Goal: Task Accomplishment & Management: Manage account settings

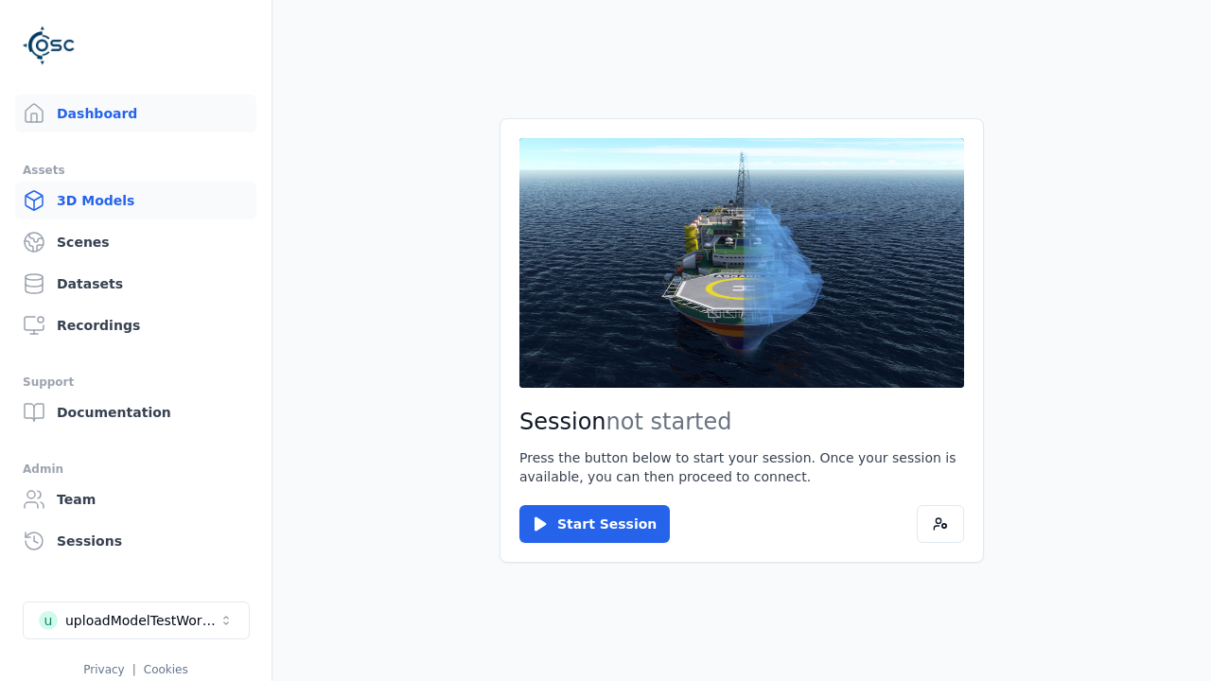
click at [128, 201] on link "3D Models" at bounding box center [135, 201] width 241 height 38
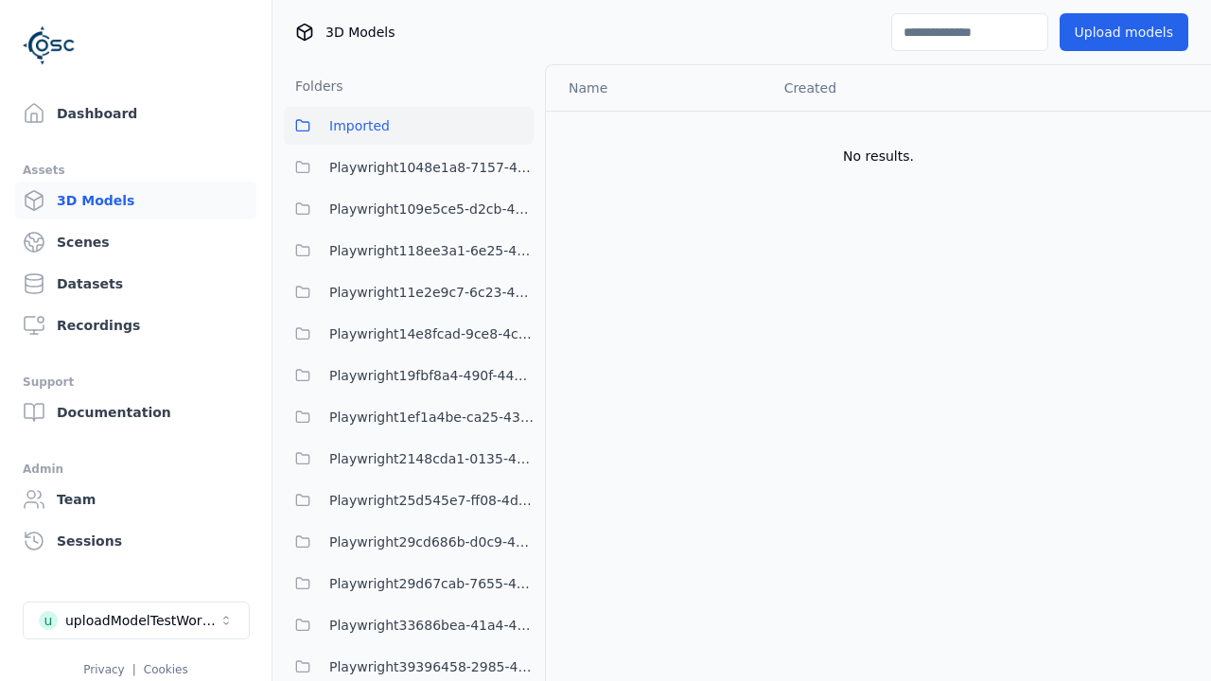
scroll to position [2581, 0]
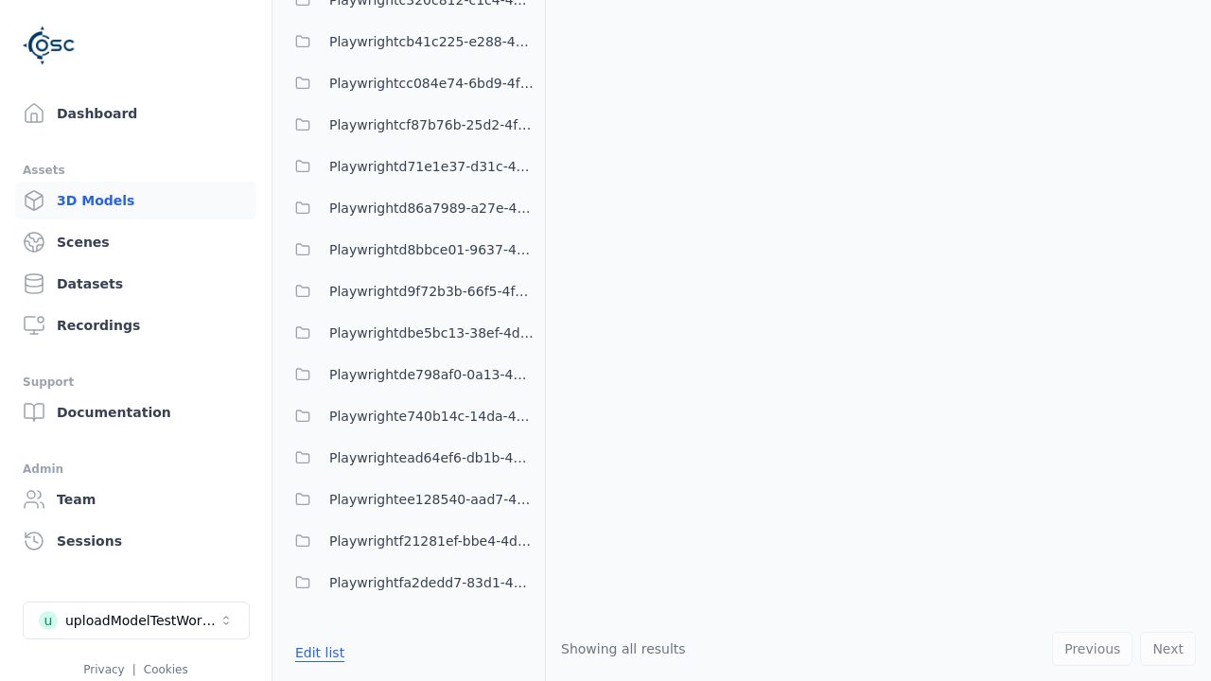
click at [317, 652] on button "Edit list" at bounding box center [320, 653] width 72 height 34
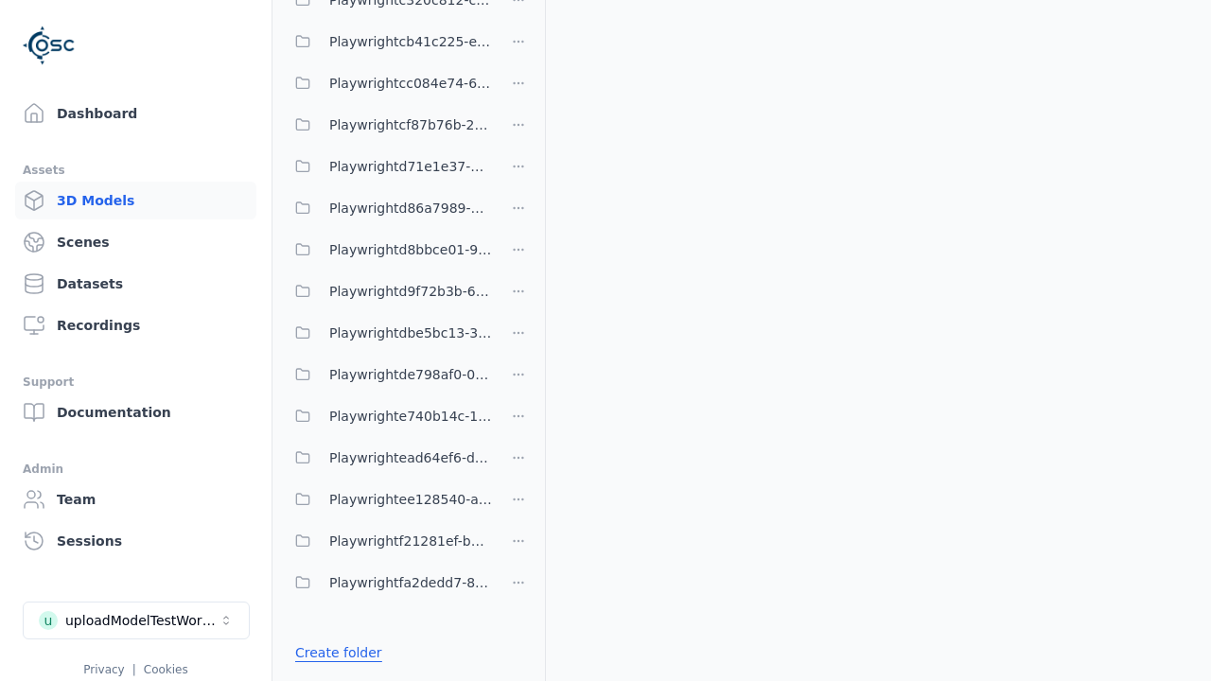
click at [334, 652] on link "Create folder" at bounding box center [338, 652] width 87 height 19
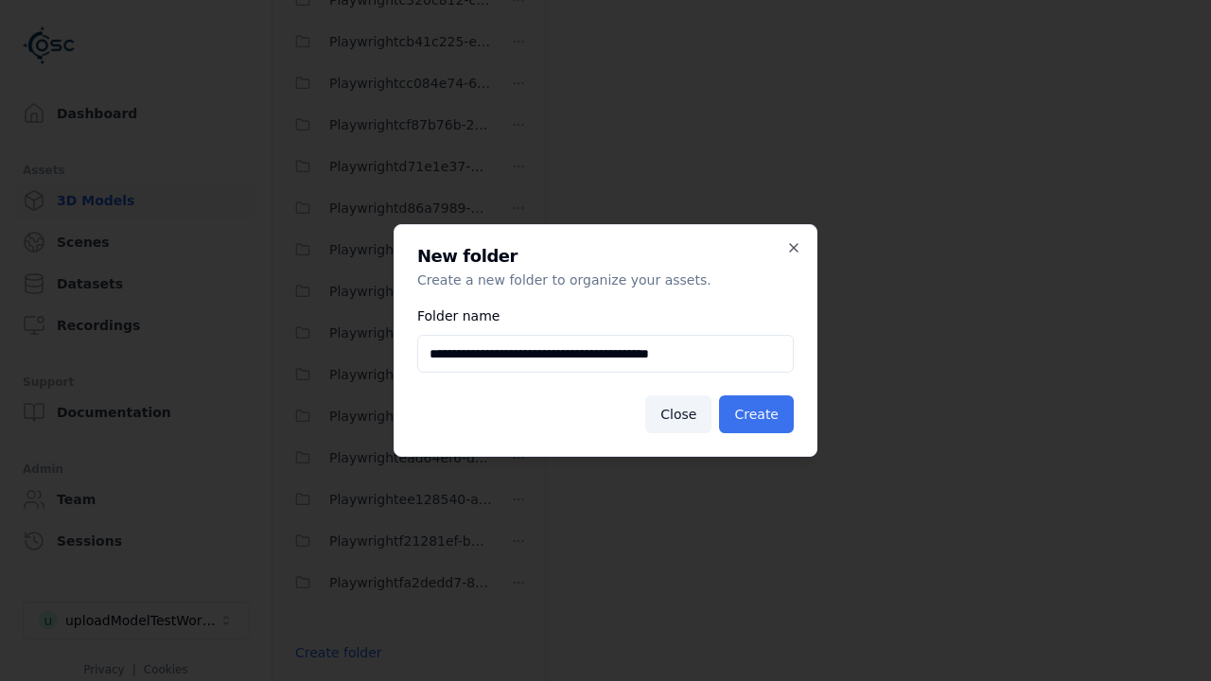
type input "**********"
click at [759, 414] on button "Create" at bounding box center [756, 414] width 75 height 38
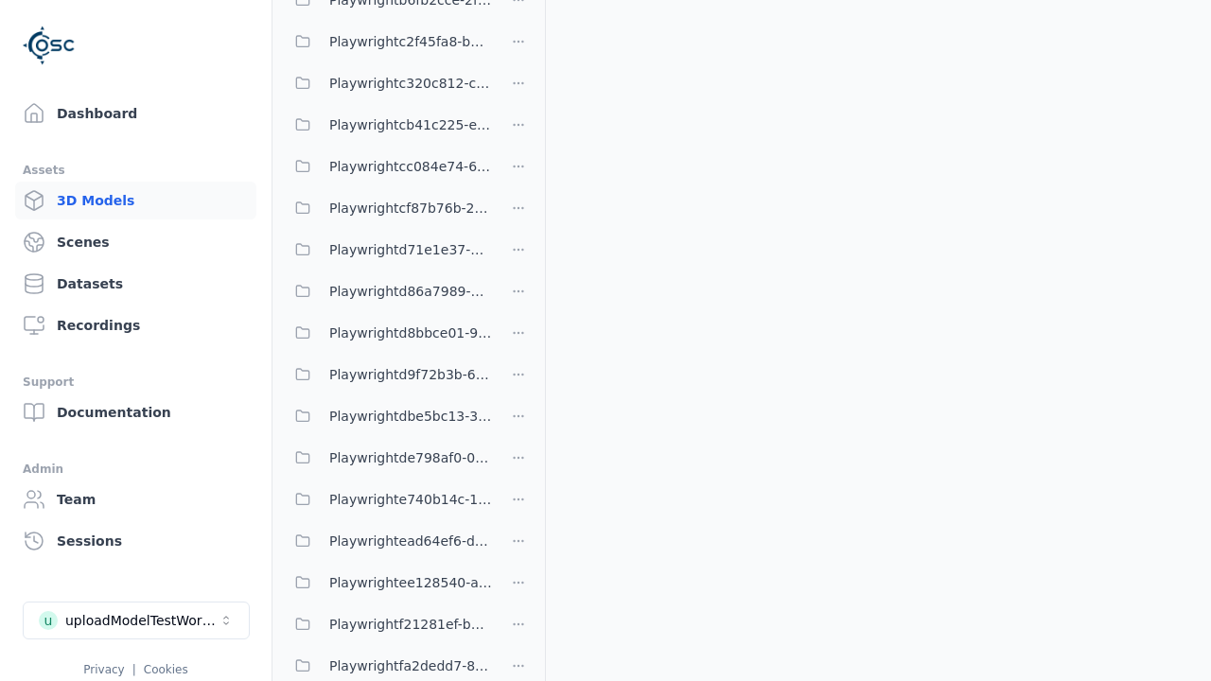
scroll to position [326, 0]
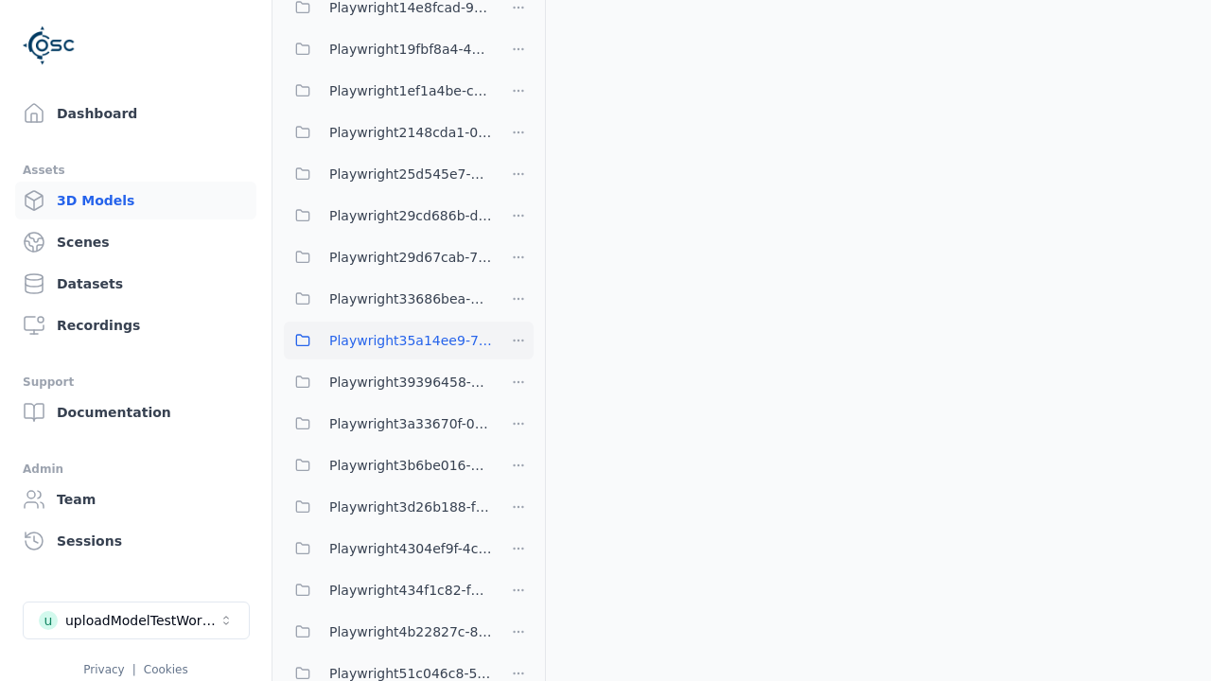
click at [388, 340] on span "Playwright35a14ee9-7d98-4ca1-9f86-07c9be25a0ea" at bounding box center [410, 340] width 163 height 23
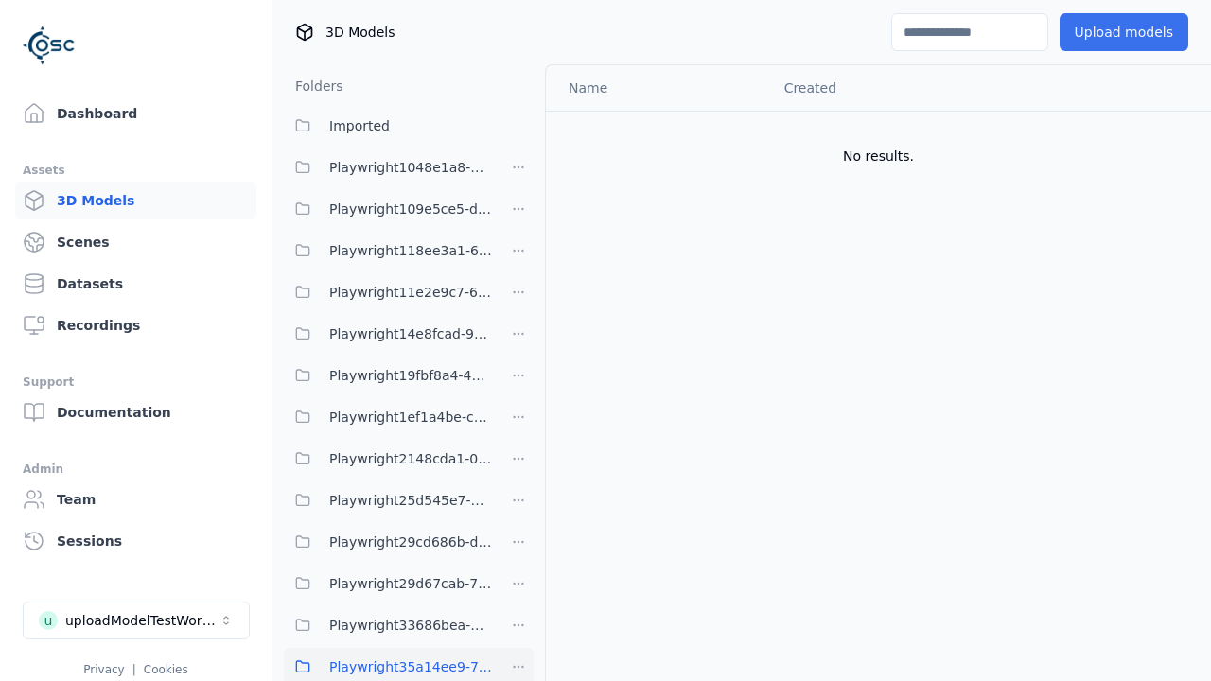
click at [1111, 32] on button "Upload models" at bounding box center [1123, 32] width 129 height 38
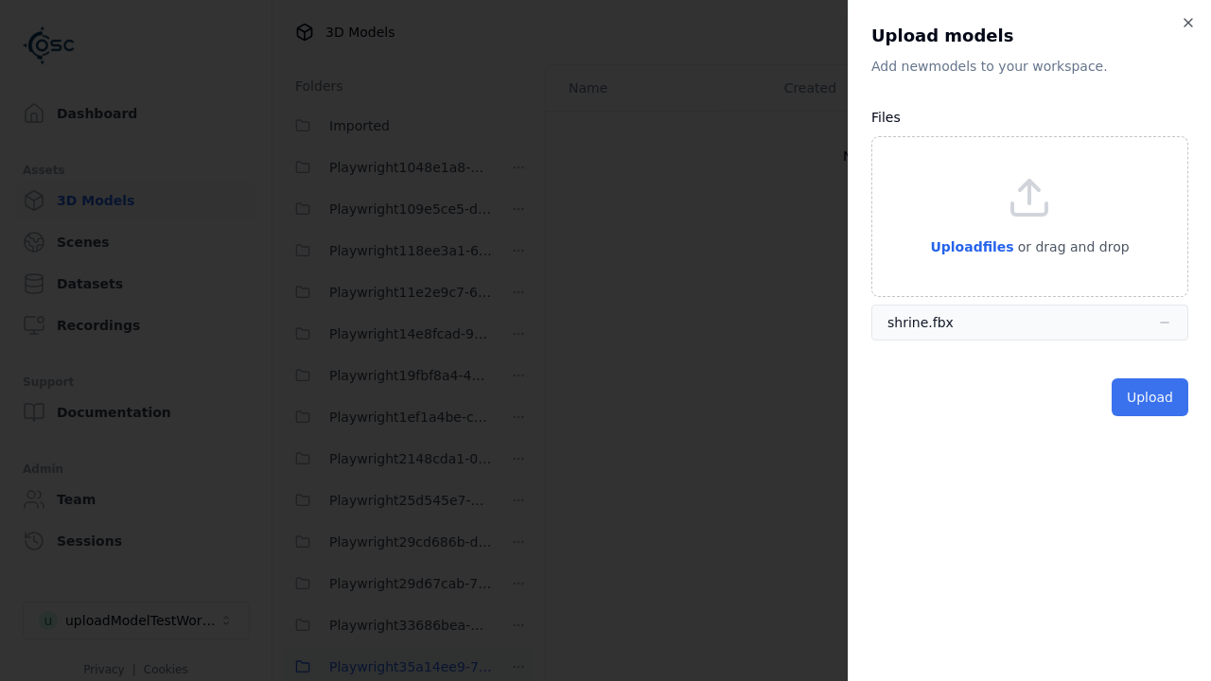
click at [1151, 396] on button "Upload" at bounding box center [1149, 397] width 77 height 38
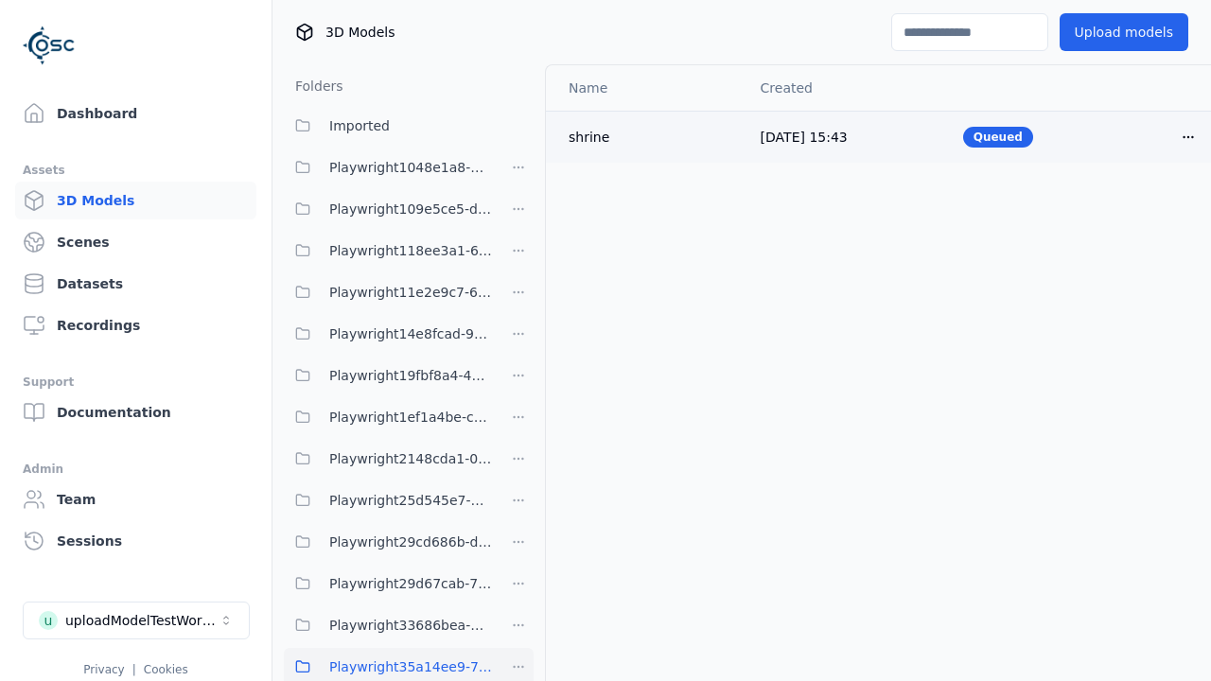
click at [1156, 136] on html "Support Dashboard Assets 3D Models Scenes Datasets Recordings Support Documenta…" at bounding box center [605, 340] width 1211 height 681
click at [1114, 208] on div "Delete" at bounding box center [1114, 209] width 112 height 30
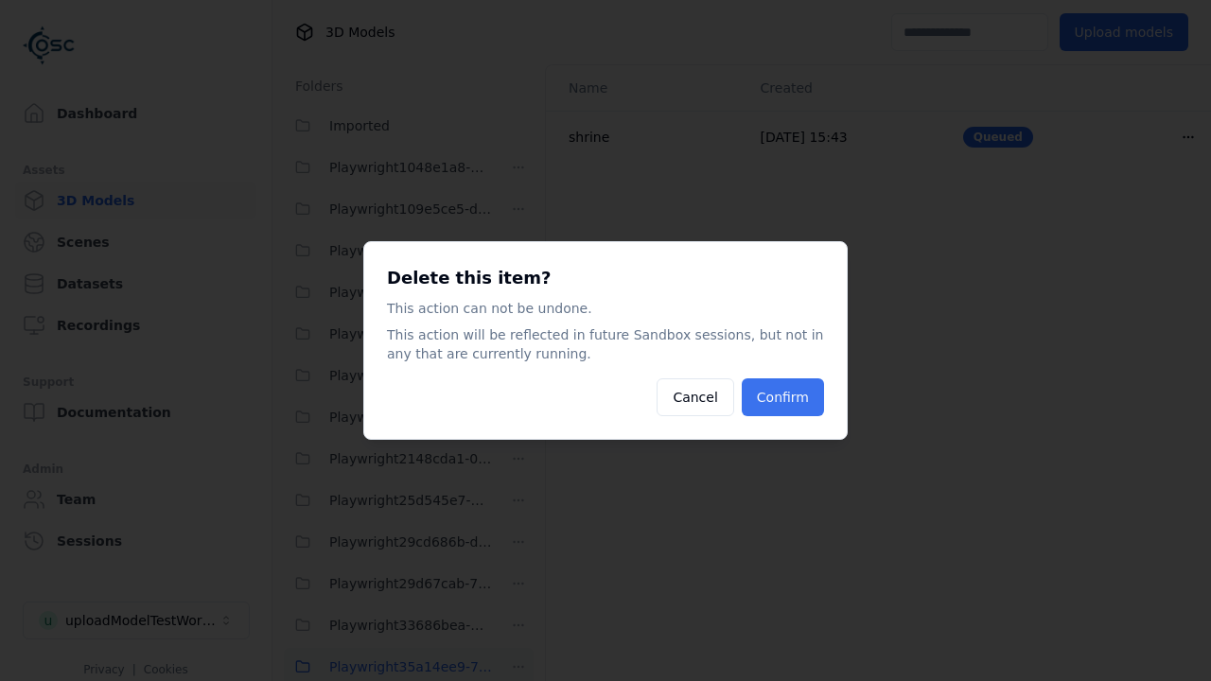
click at [784, 397] on button "Confirm" at bounding box center [783, 397] width 82 height 38
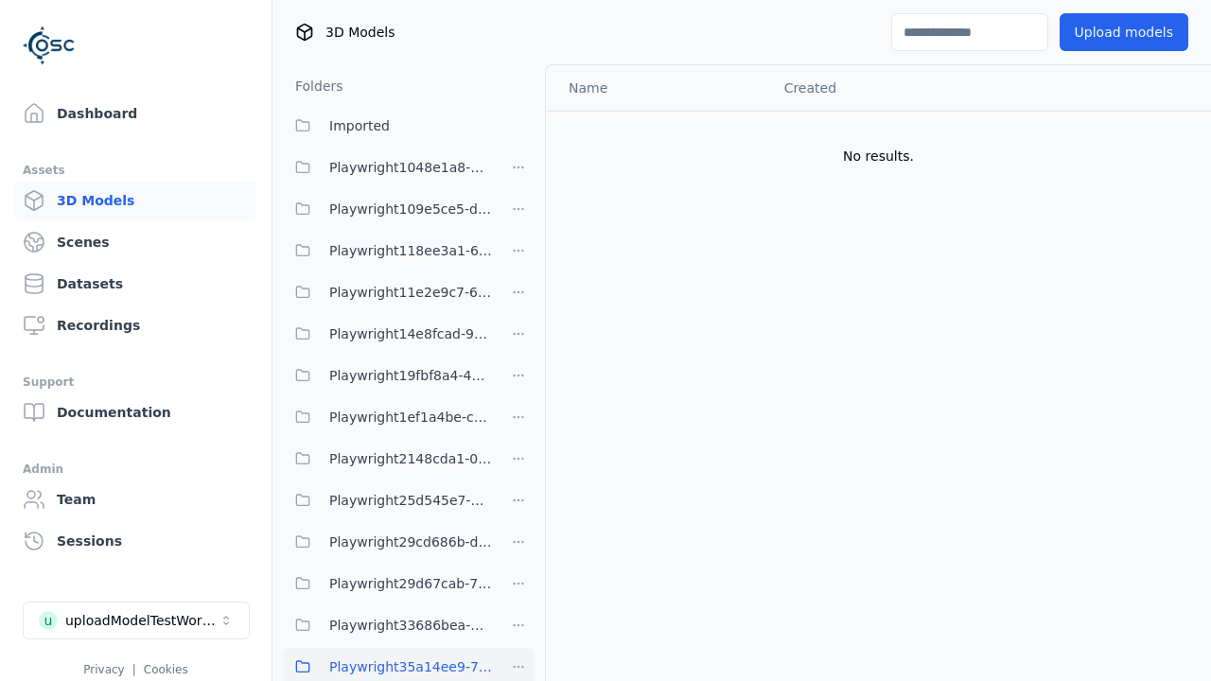
scroll to position [1, 0]
click at [518, 665] on html "Support Dashboard Assets 3D Models Scenes Datasets Recordings Support Documenta…" at bounding box center [605, 340] width 1211 height 681
click at [517, 626] on div "Delete" at bounding box center [525, 627] width 127 height 30
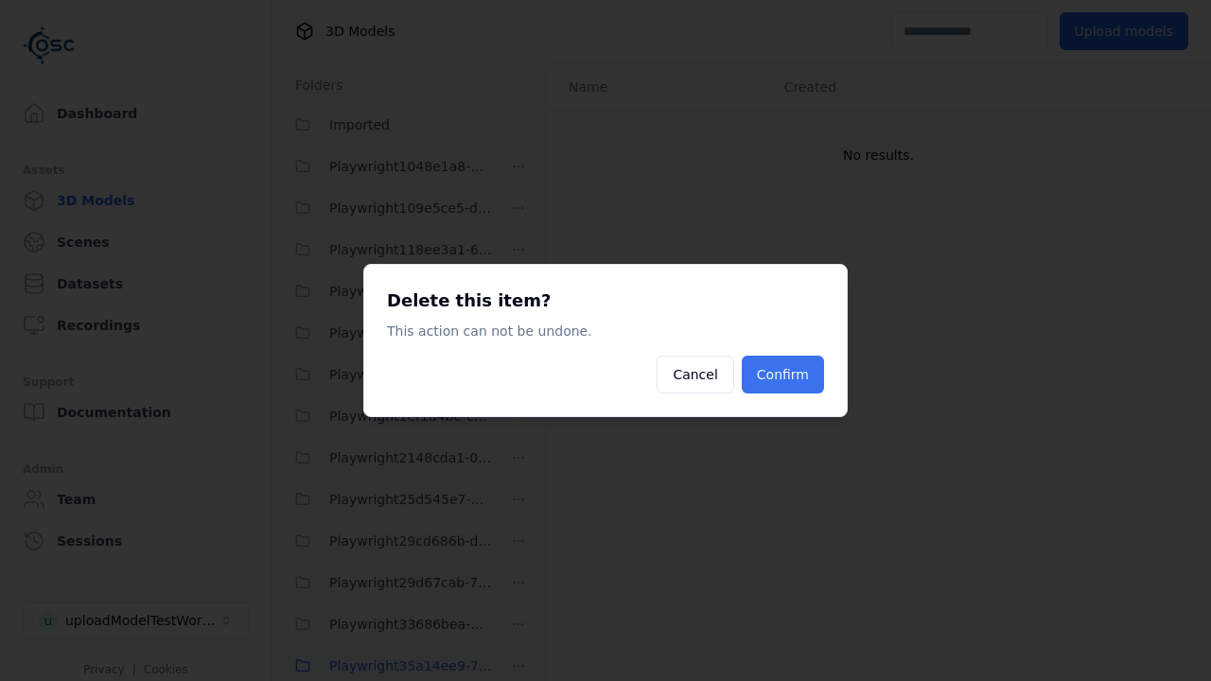
click at [784, 375] on button "Confirm" at bounding box center [783, 375] width 82 height 38
